Goal: Find specific page/section: Find specific page/section

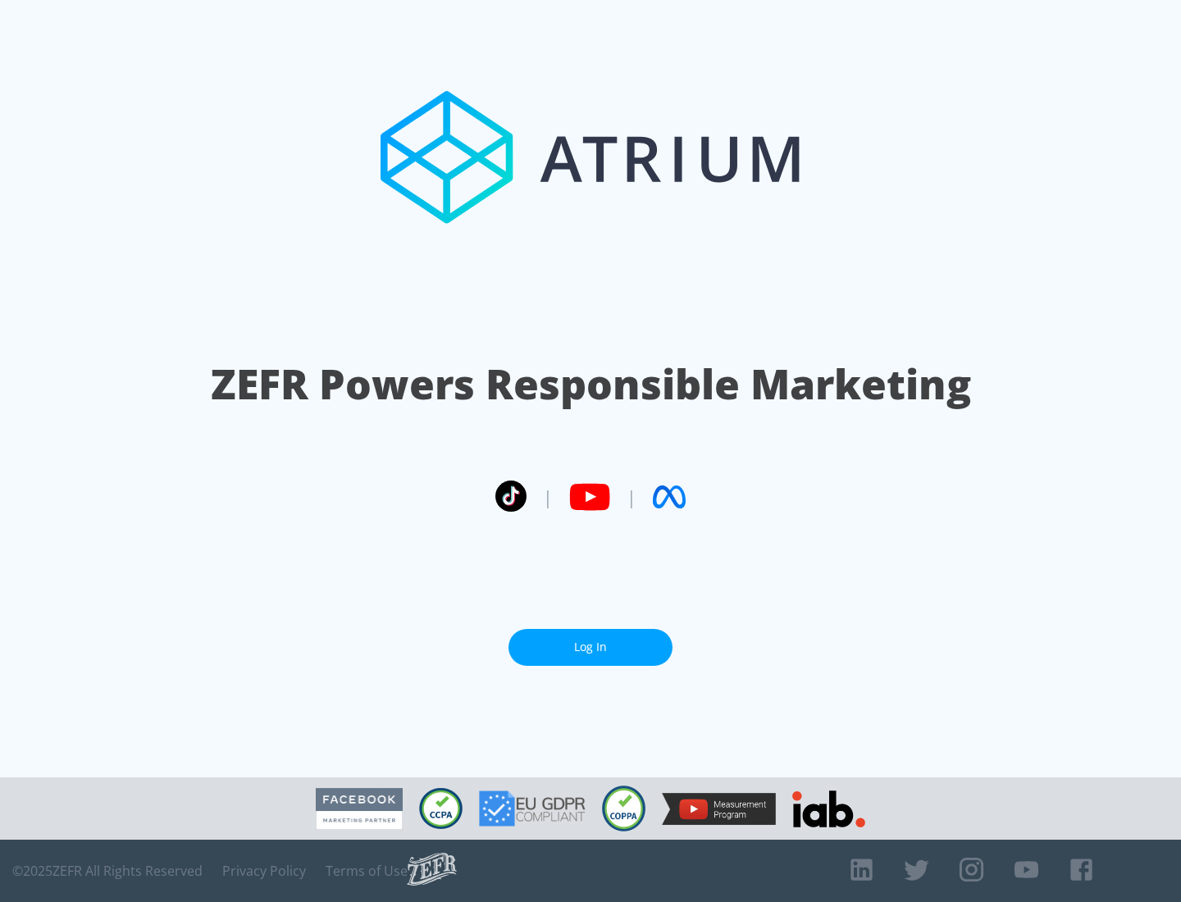
click at [591, 641] on link "Log In" at bounding box center [591, 647] width 164 height 37
